Goal: Information Seeking & Learning: Learn about a topic

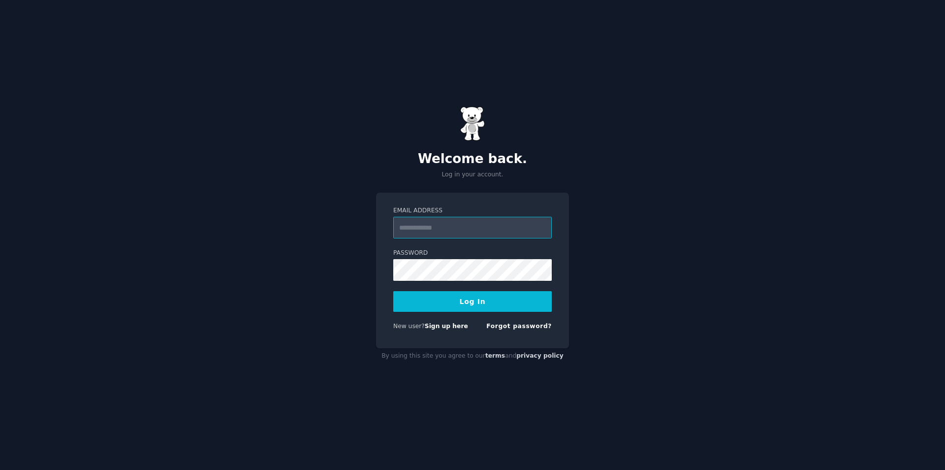
type input "**********"
click at [498, 300] on button "Log In" at bounding box center [472, 301] width 159 height 21
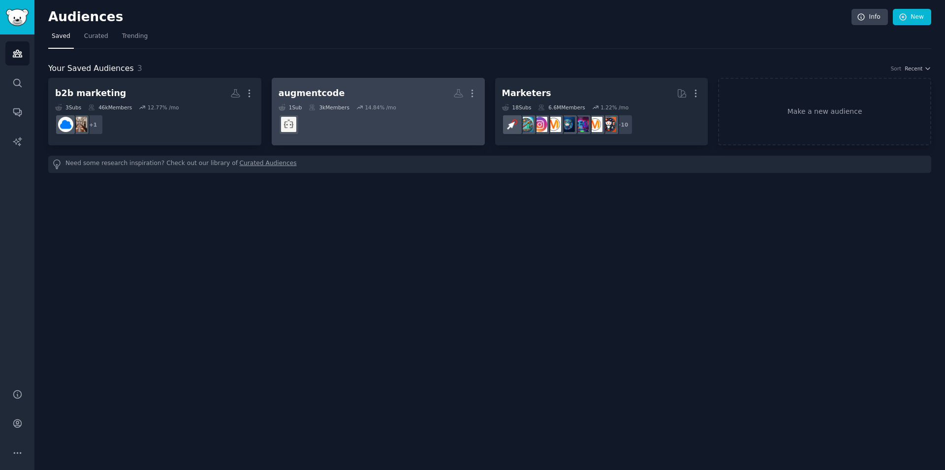
click at [352, 113] on dd "r/AugmentCodeAI" at bounding box center [378, 125] width 199 height 28
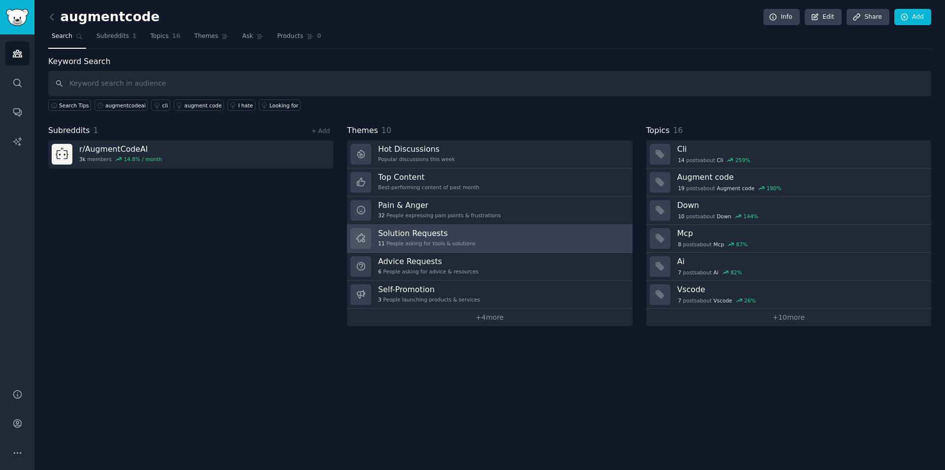
click at [432, 245] on div "11 People asking for tools & solutions" at bounding box center [426, 243] width 97 height 7
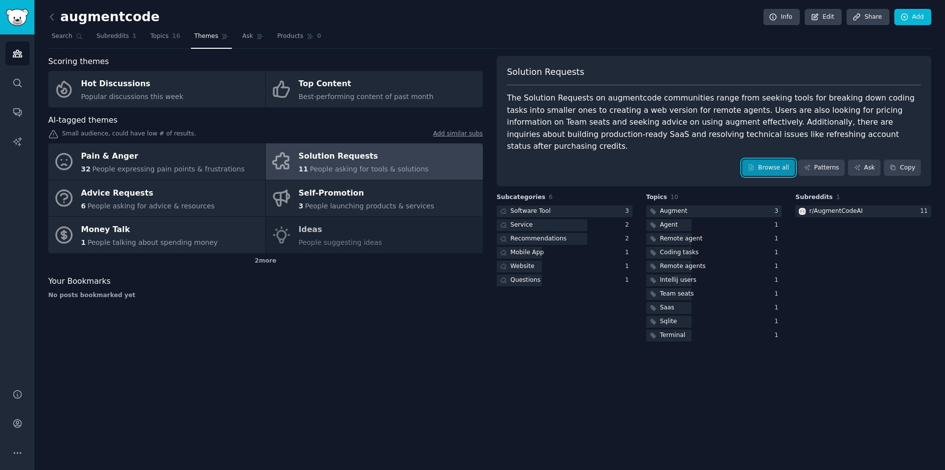
click at [784, 160] on link "Browse all" at bounding box center [768, 168] width 53 height 17
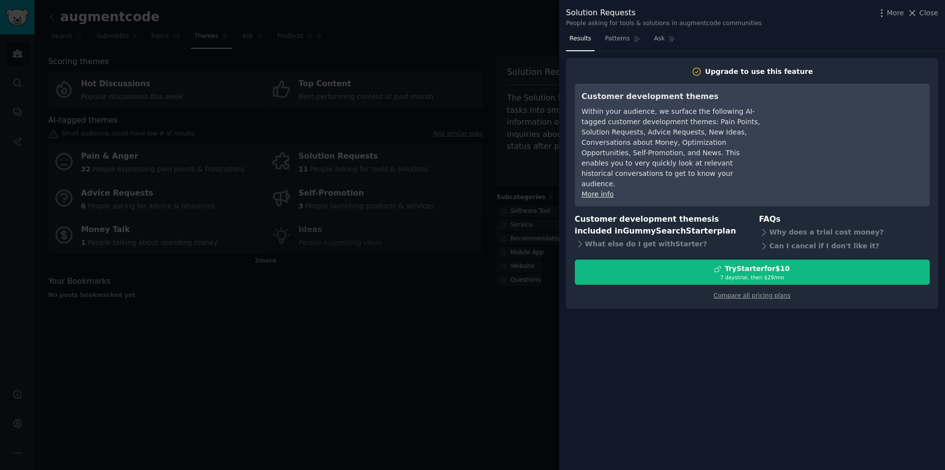
click at [459, 344] on div at bounding box center [472, 235] width 945 height 470
